Goal: Task Accomplishment & Management: Use online tool/utility

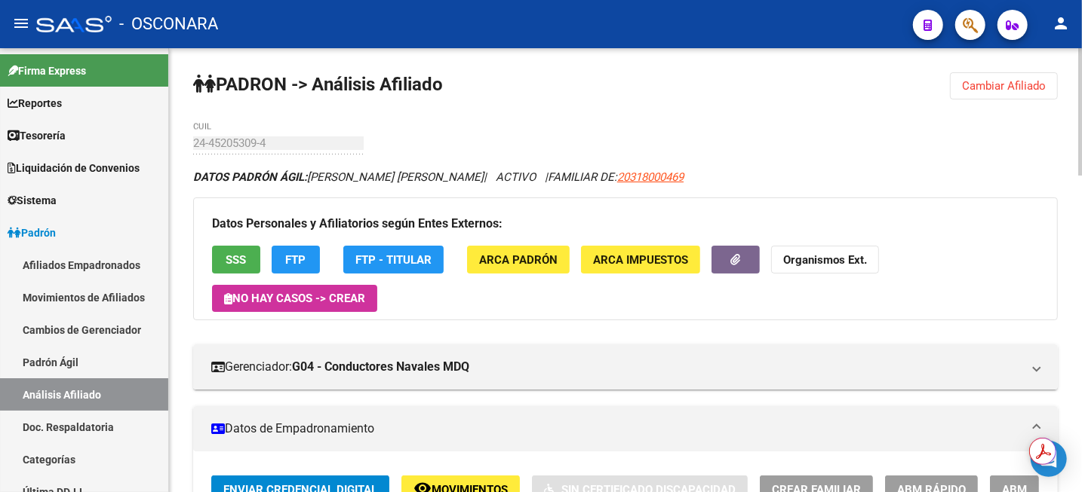
click at [981, 87] on span "Cambiar Afiliado" at bounding box center [1004, 86] width 84 height 14
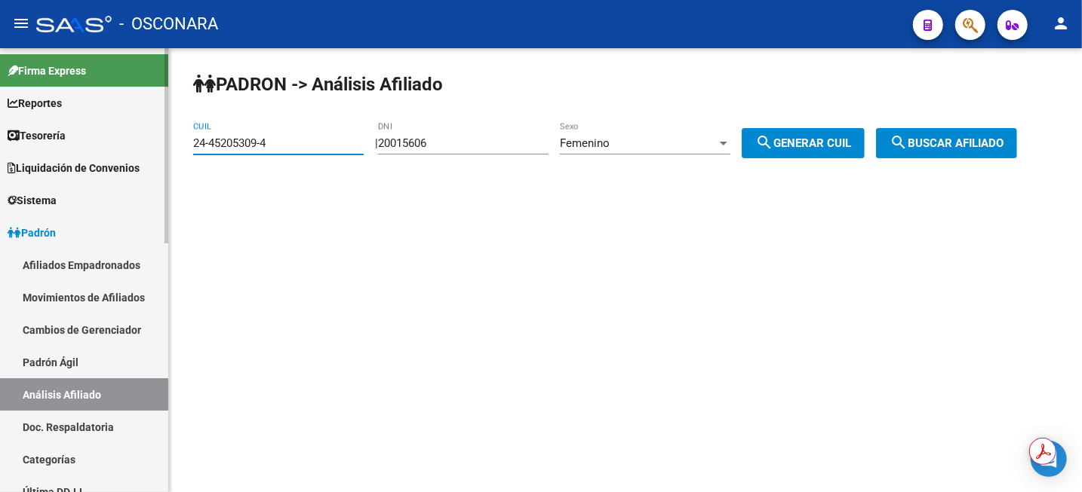
drag, startPoint x: 299, startPoint y: 141, endPoint x: 134, endPoint y: 144, distance: 165.2
click at [134, 144] on mat-sidenav-container "Firma Express Reportes Tablero de Control Ingresos Percibidos Análisis de todos…" at bounding box center [541, 270] width 1082 height 444
paste input "0-25866191-6"
type input "20-25866191-6"
click at [972, 133] on button "search Buscar afiliado" at bounding box center [946, 143] width 141 height 30
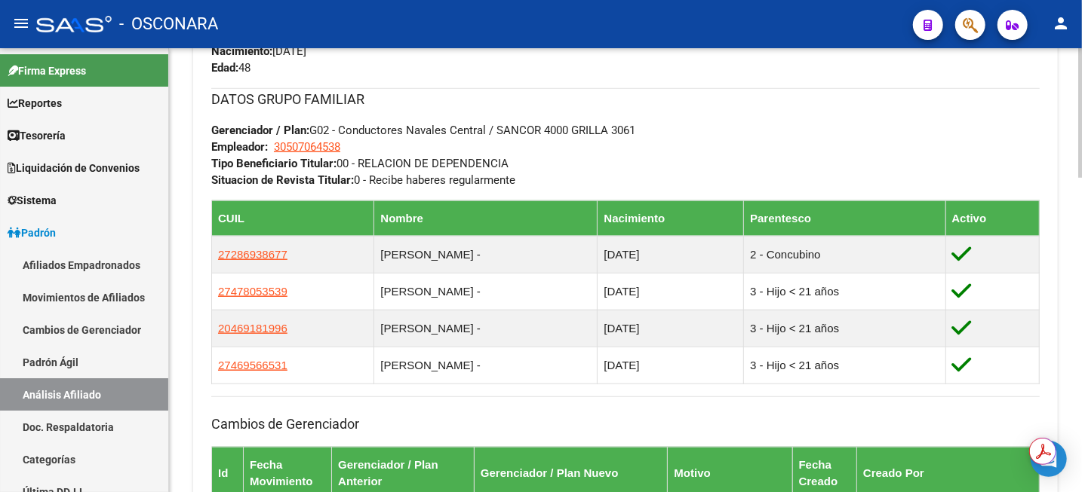
scroll to position [754, 0]
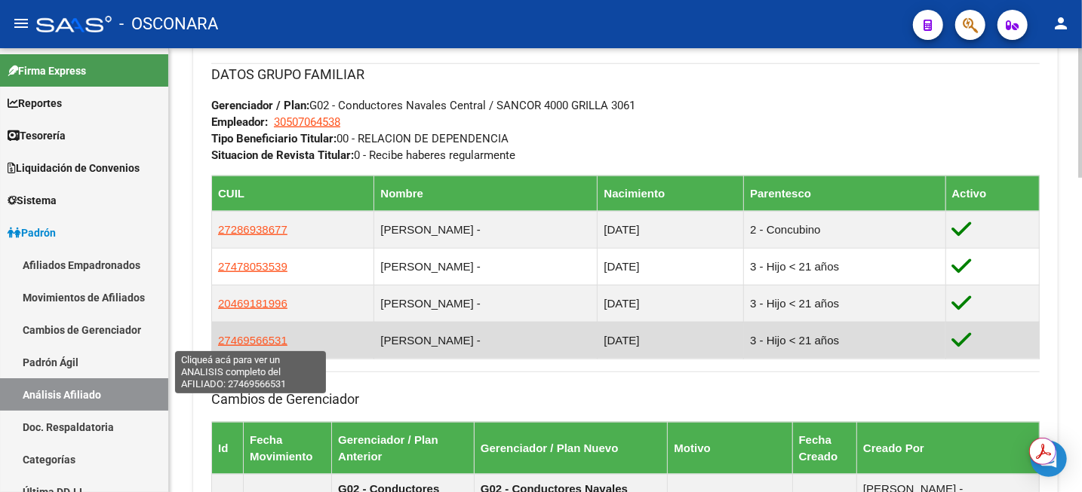
click at [259, 343] on span "27469566531" at bounding box center [252, 340] width 69 height 13
type textarea "27469566531"
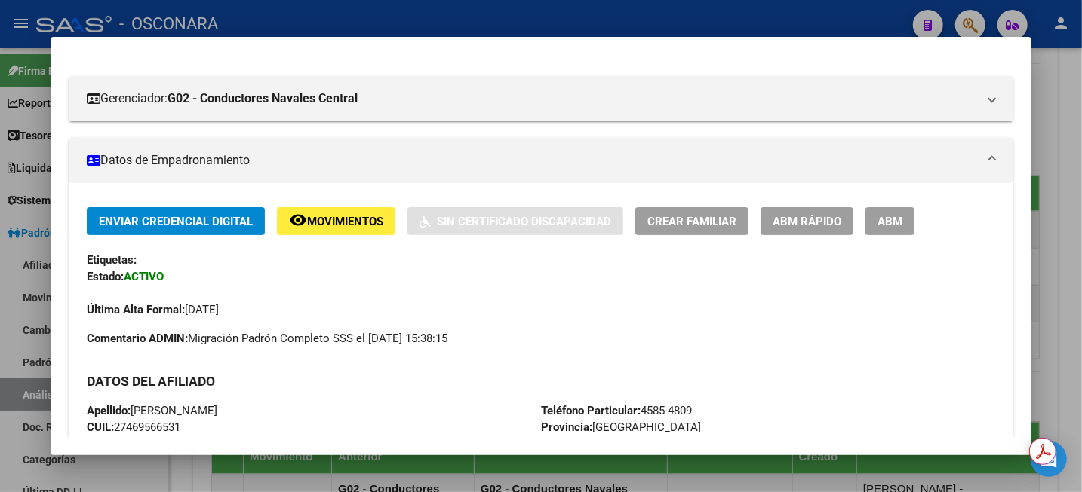
scroll to position [368, 0]
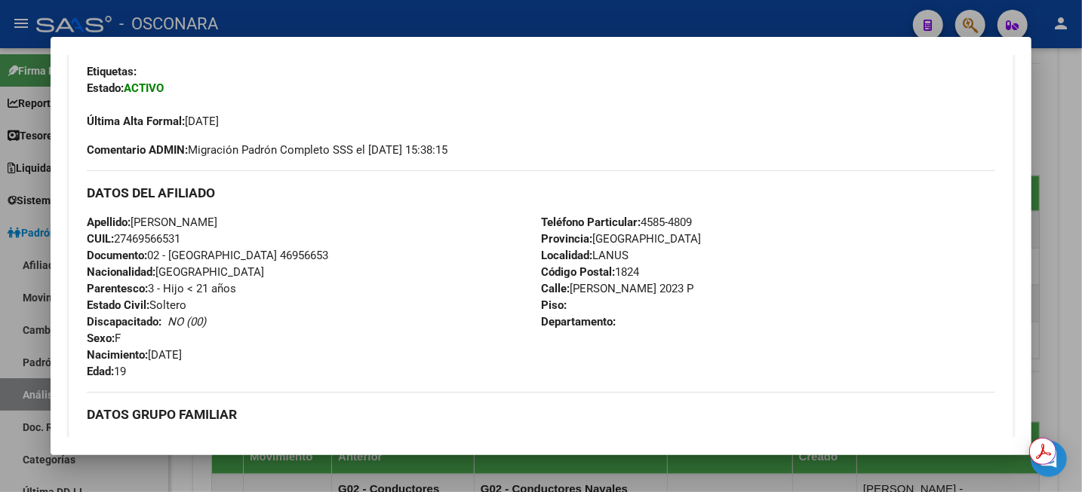
click at [1069, 147] on div at bounding box center [541, 246] width 1082 height 492
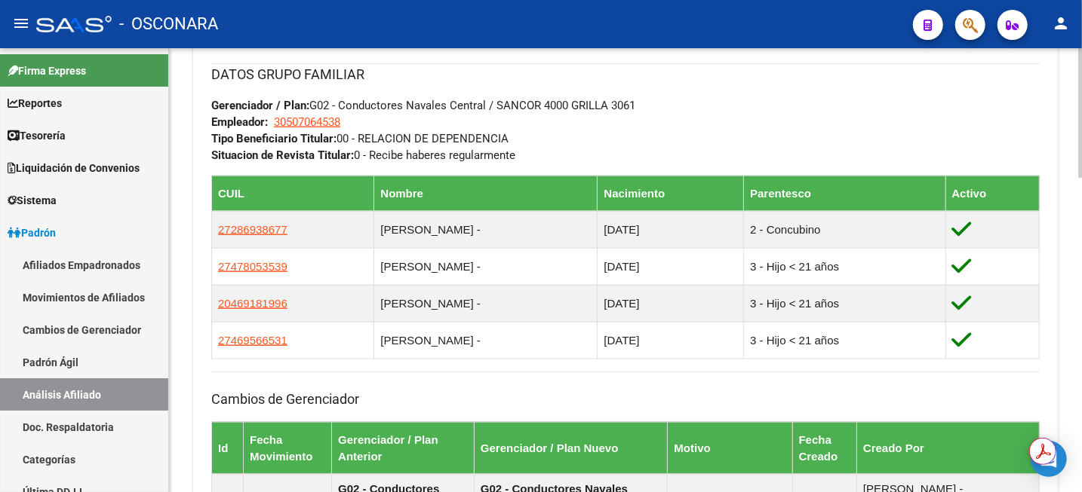
click at [1069, 146] on div "PADRON -> Análisis Afiliado Cambiar Afiliado 20-25866191-6 CUIL DATOS PADRÓN ÁG…" at bounding box center [625, 58] width 913 height 1528
click at [807, 385] on div "Cambios de Gerenciador Id Fecha Movimiento Gerenciador / Plan Anterior Gerencia…" at bounding box center [625, 455] width 828 height 166
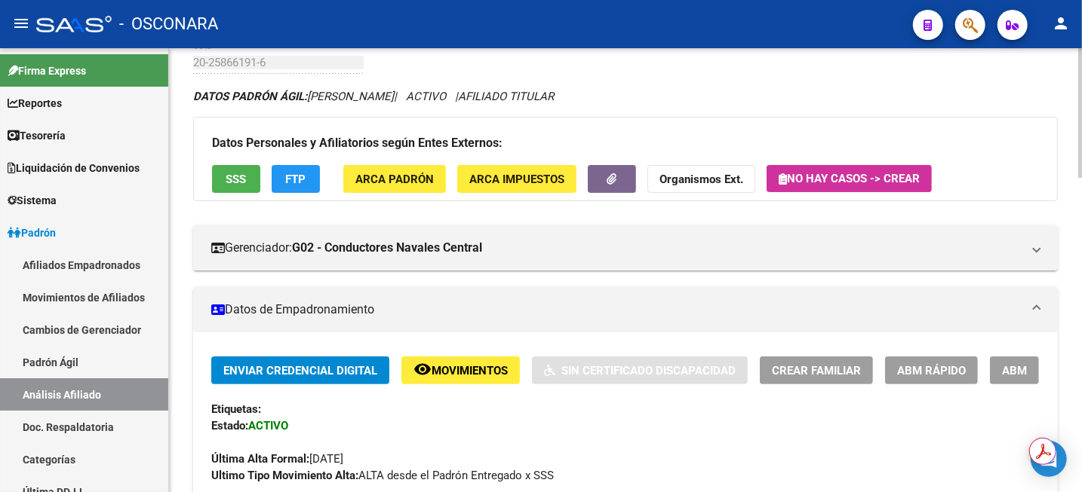
scroll to position [0, 0]
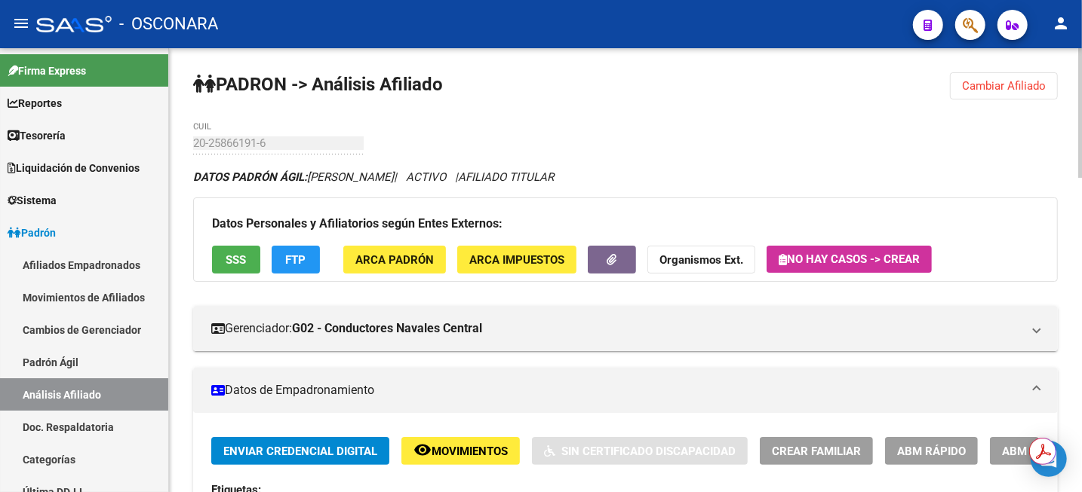
click at [1036, 90] on span "Cambiar Afiliado" at bounding box center [1004, 86] width 84 height 14
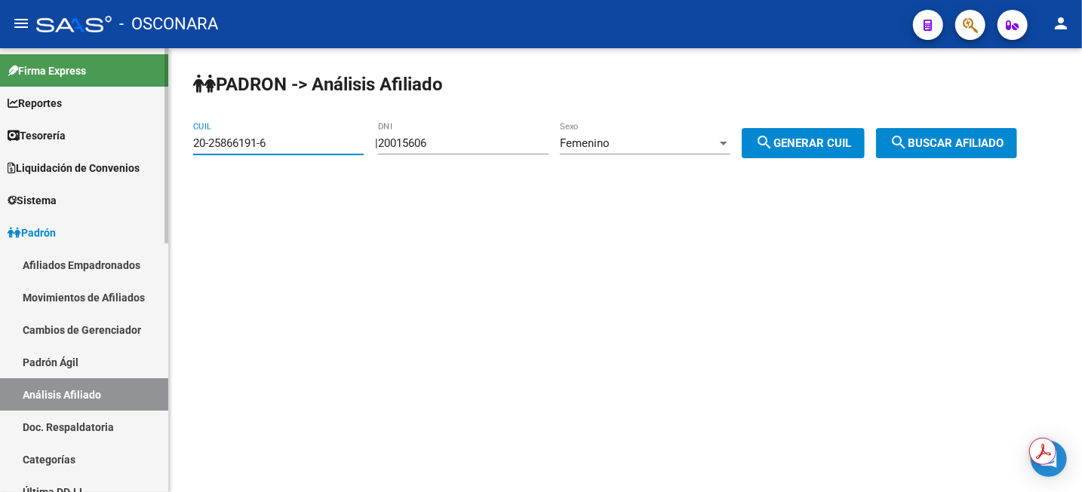
drag, startPoint x: 307, startPoint y: 144, endPoint x: 102, endPoint y: 176, distance: 207.6
click at [84, 178] on mat-sidenav-container "Firma Express Reportes Tablero de Control Ingresos Percibidos Análisis de todos…" at bounding box center [541, 270] width 1082 height 444
paste input "11725417-9"
type input "20-11725417-9"
click at [1003, 146] on span "search Buscar afiliado" at bounding box center [946, 144] width 114 height 14
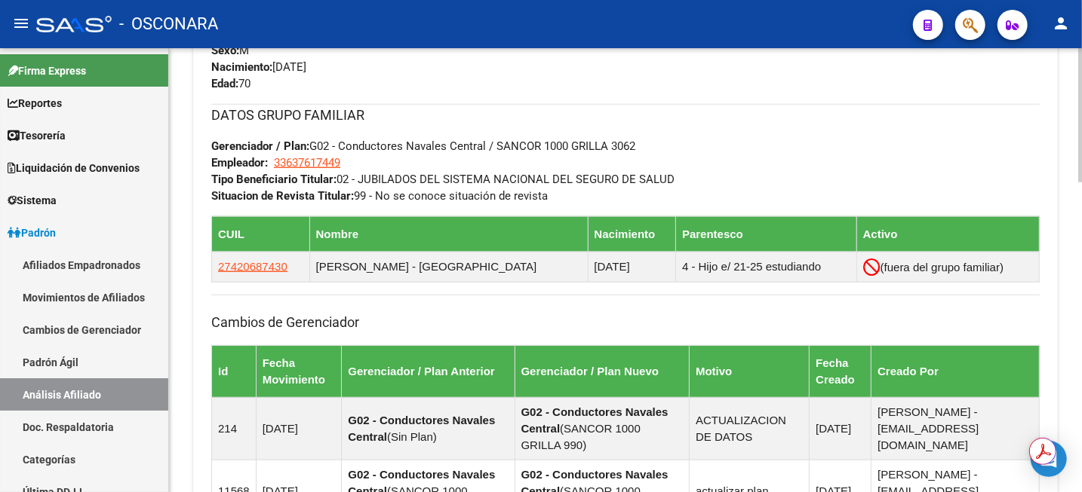
scroll to position [714, 0]
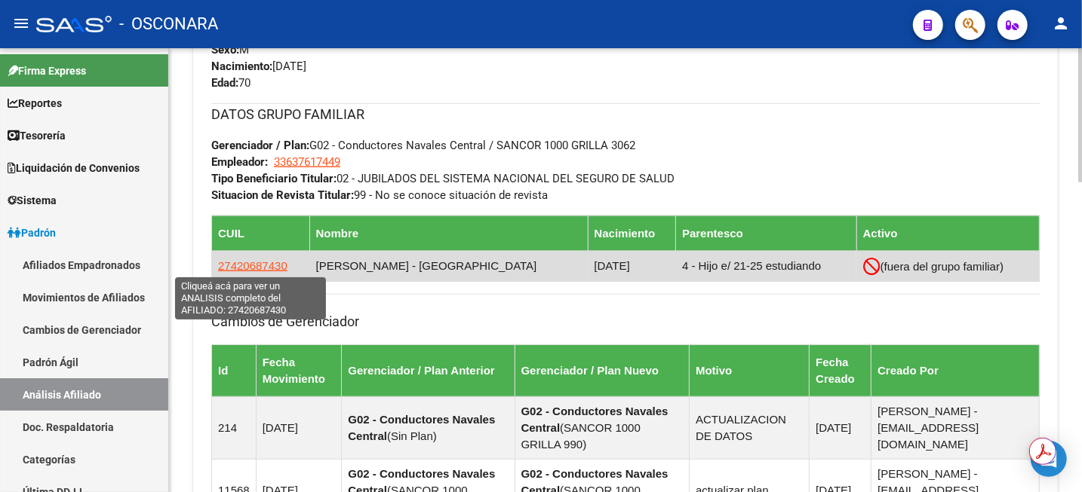
click at [266, 267] on span "27420687430" at bounding box center [252, 265] width 69 height 13
type textarea "27420687430"
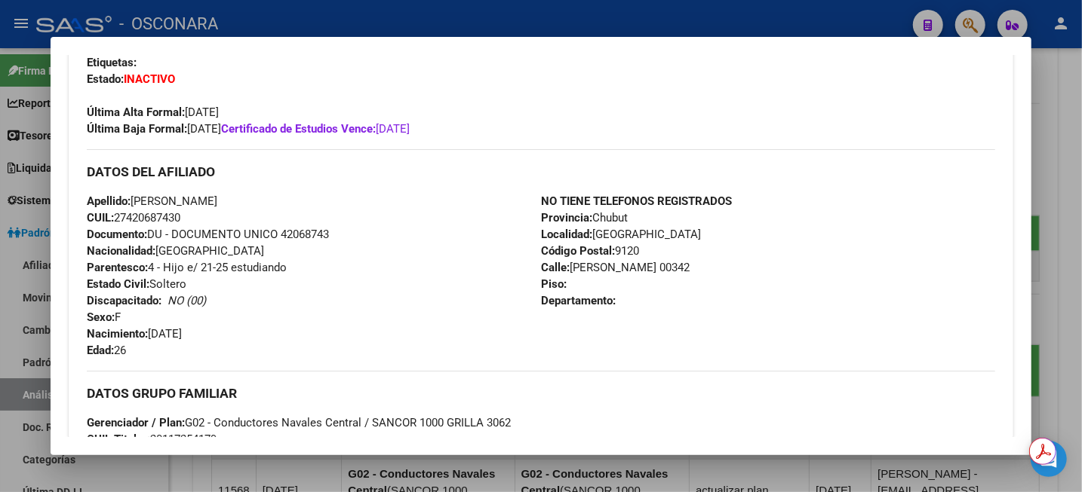
scroll to position [0, 0]
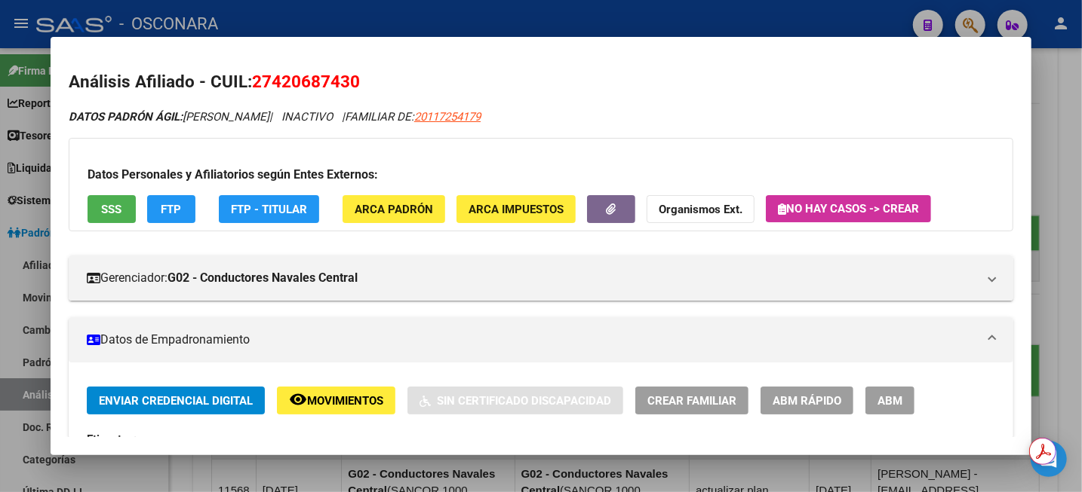
click at [1072, 138] on div at bounding box center [541, 246] width 1082 height 492
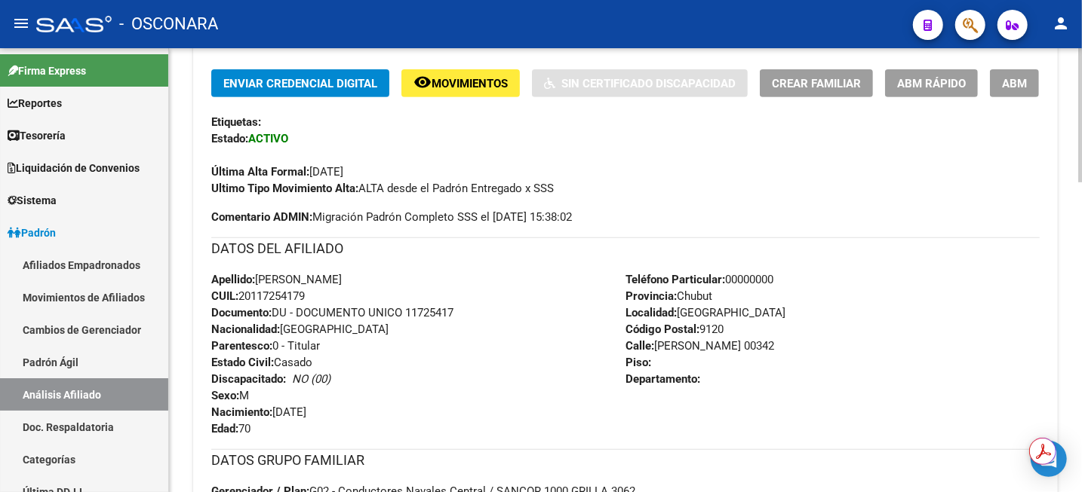
scroll to position [337, 0]
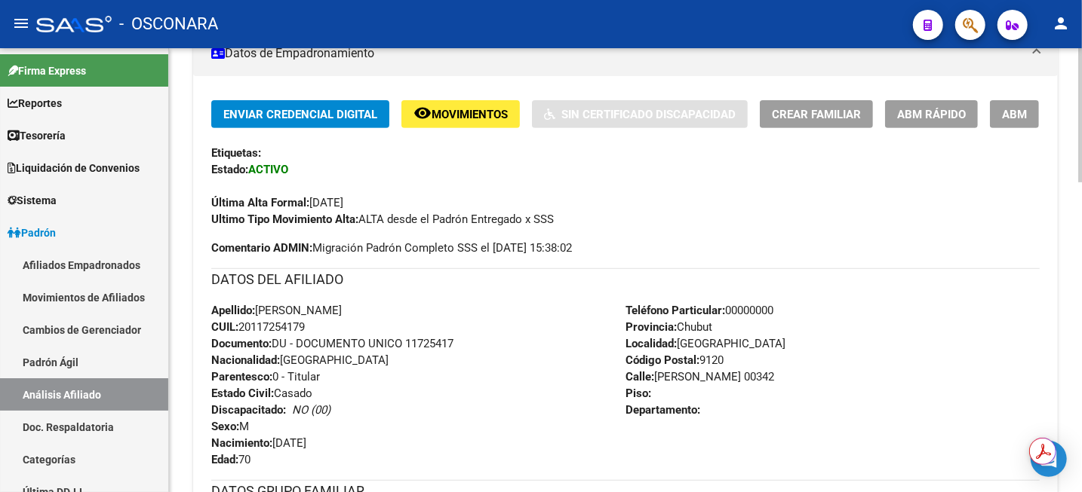
click at [272, 328] on span "CUIL: 20117254179" at bounding box center [258, 328] width 94 height 14
copy span "20117254179"
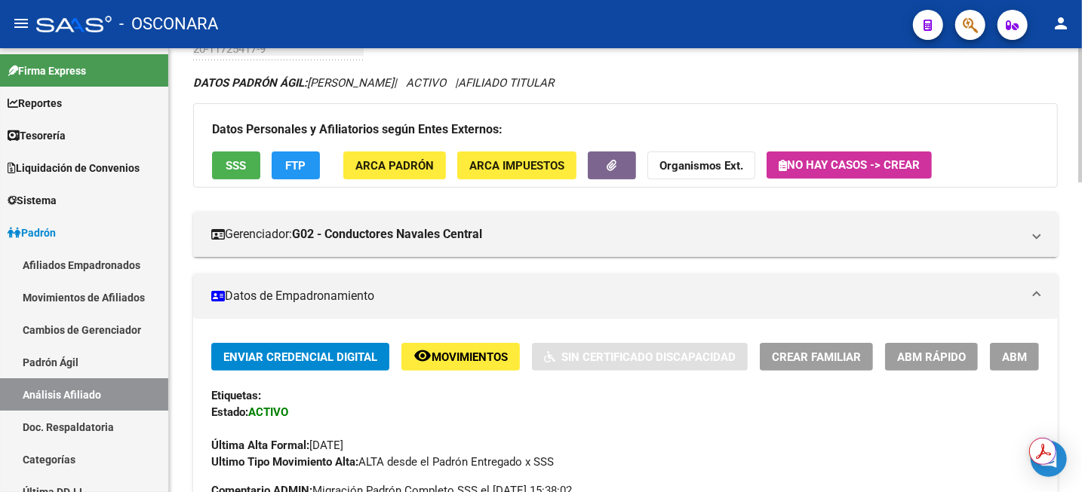
scroll to position [0, 0]
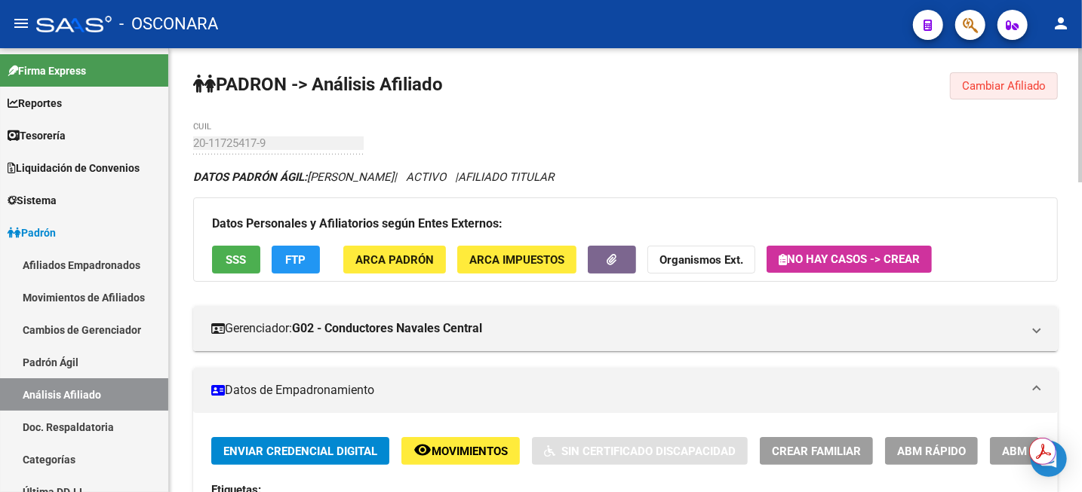
click at [962, 93] on button "Cambiar Afiliado" at bounding box center [1004, 85] width 108 height 27
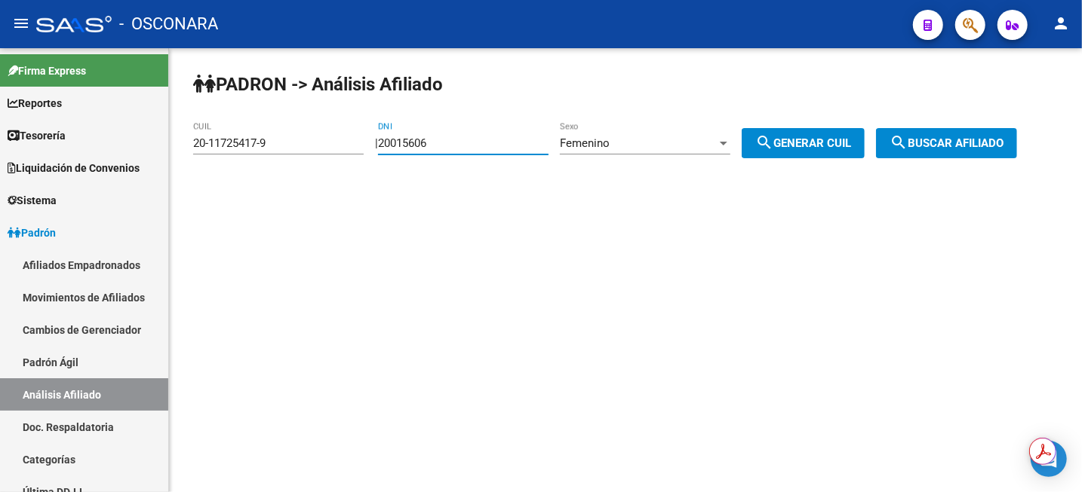
drag, startPoint x: 479, startPoint y: 146, endPoint x: 364, endPoint y: 144, distance: 115.4
click at [364, 144] on app-analisis-afiliado "PADRON -> Análisis Afiliado 20-11725417-9 CUIL | 20015606 DNI Femenino Sexo sea…" at bounding box center [610, 144] width 835 height 14
paste input "18022884"
type input "18022884"
click at [643, 140] on div "Femenino" at bounding box center [638, 144] width 157 height 14
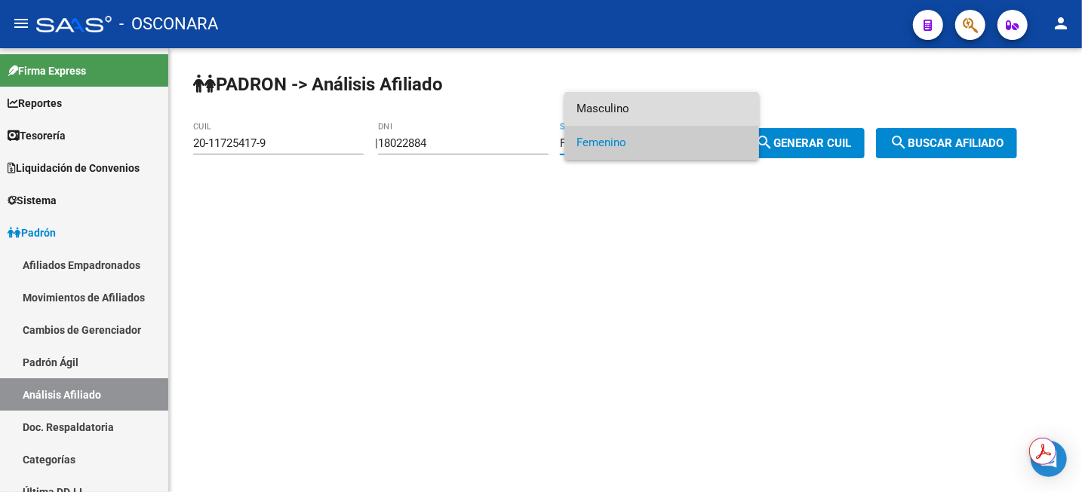
click at [647, 111] on span "Masculino" at bounding box center [661, 109] width 170 height 34
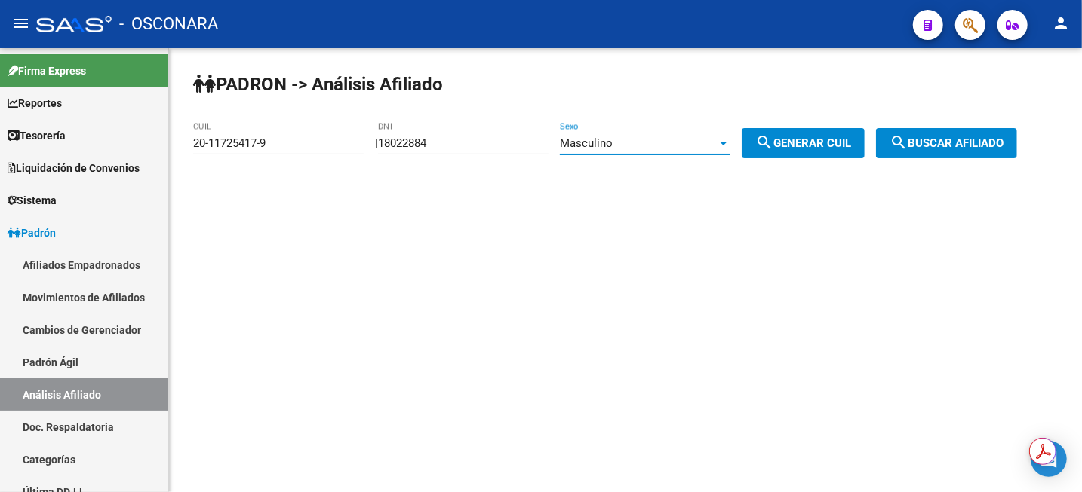
click at [807, 139] on span "search Generar CUIL" at bounding box center [803, 144] width 96 height 14
type input "20-18022884-6"
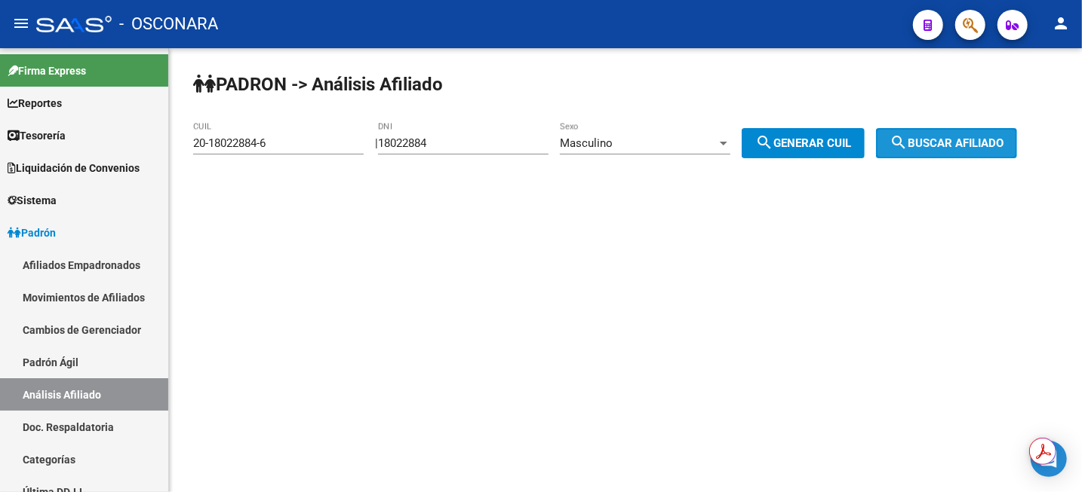
click at [966, 151] on button "search Buscar afiliado" at bounding box center [946, 143] width 141 height 30
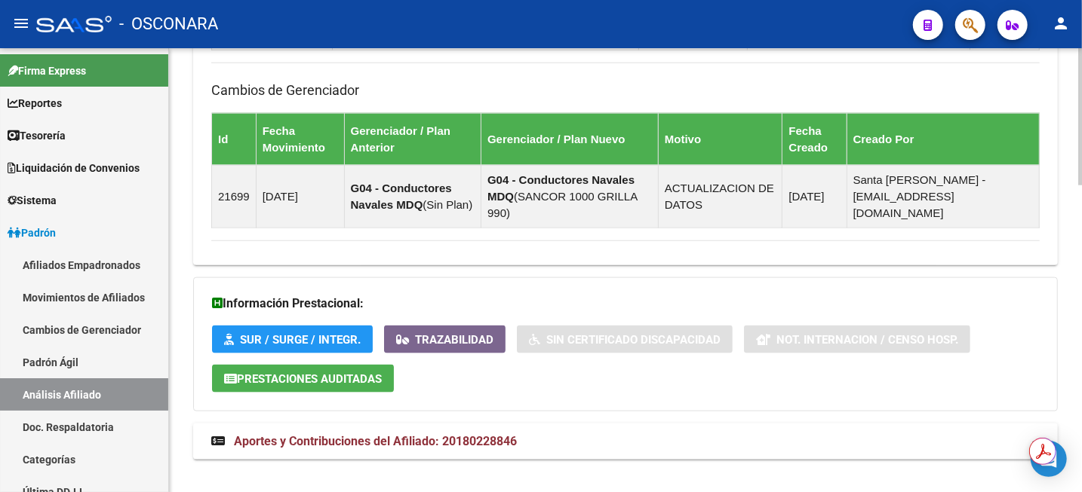
scroll to position [990, 0]
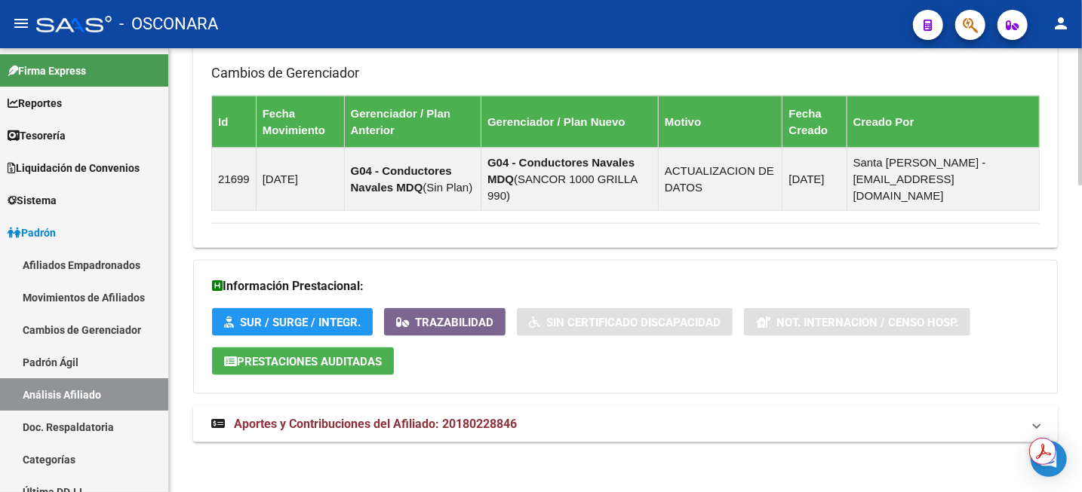
click at [446, 422] on span "Aportes y Contribuciones del Afiliado: 20180228846" at bounding box center [375, 424] width 283 height 14
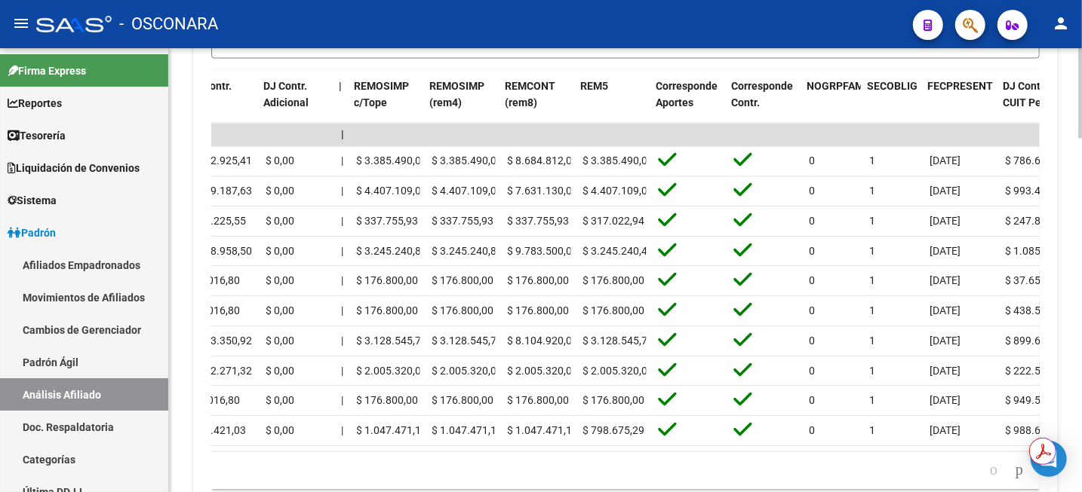
scroll to position [0, 0]
